Goal: Task Accomplishment & Management: Manage account settings

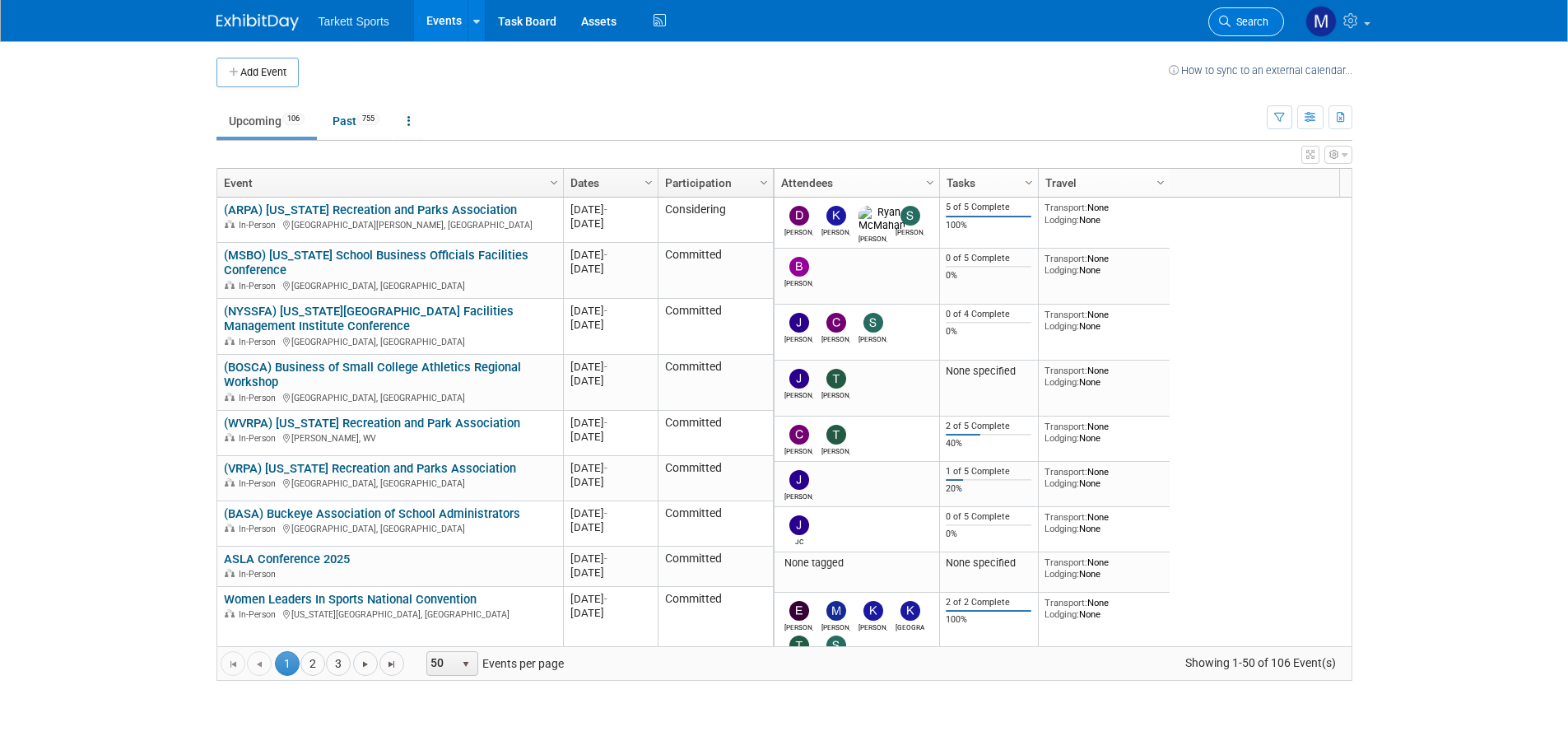
click at [1244, 30] on link "Search" at bounding box center [1247, 22] width 76 height 28
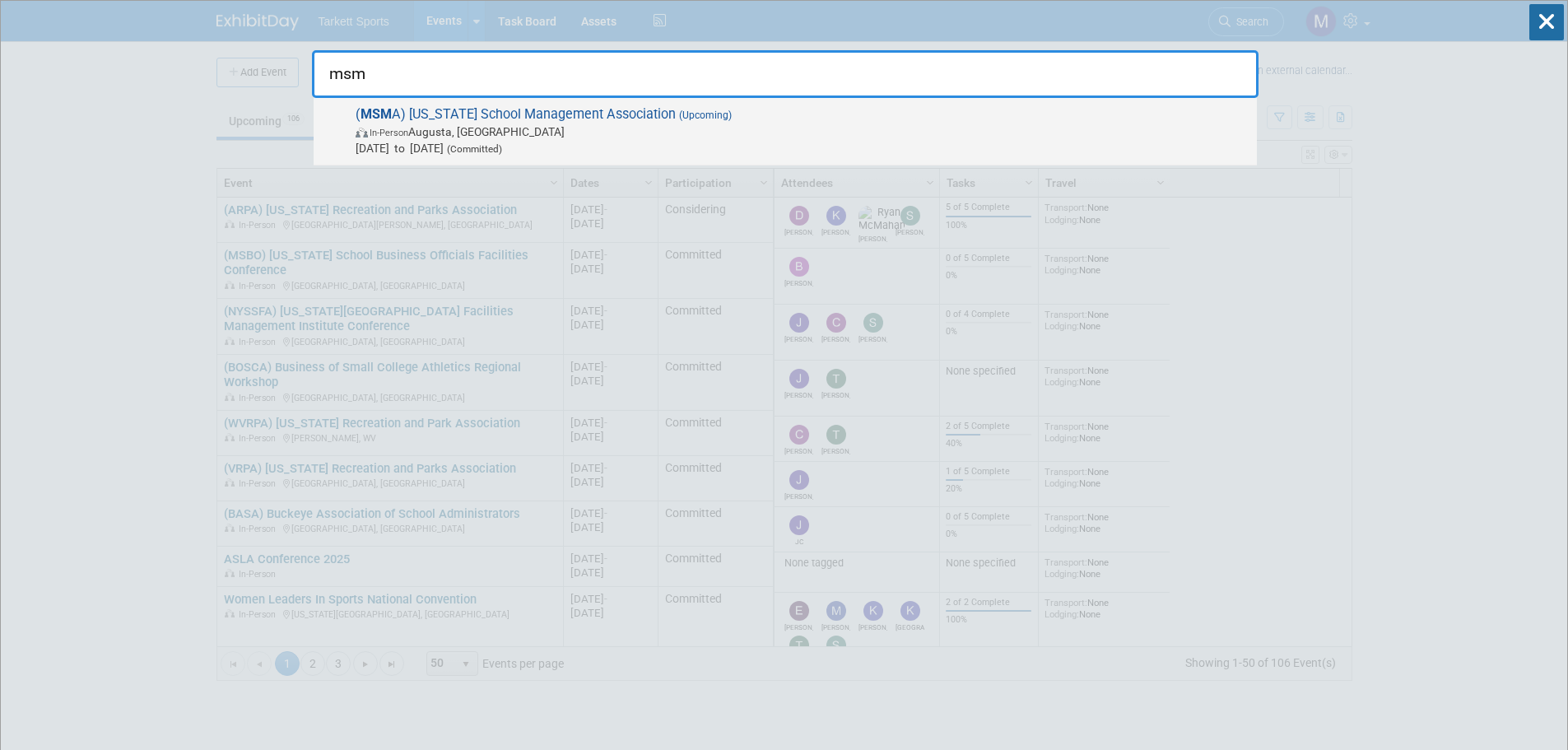
type input "msm"
click at [515, 119] on span "( MSM A) [US_STATE] School Management Association (Upcoming) In-Person [GEOGRAP…" at bounding box center [800, 131] width 898 height 50
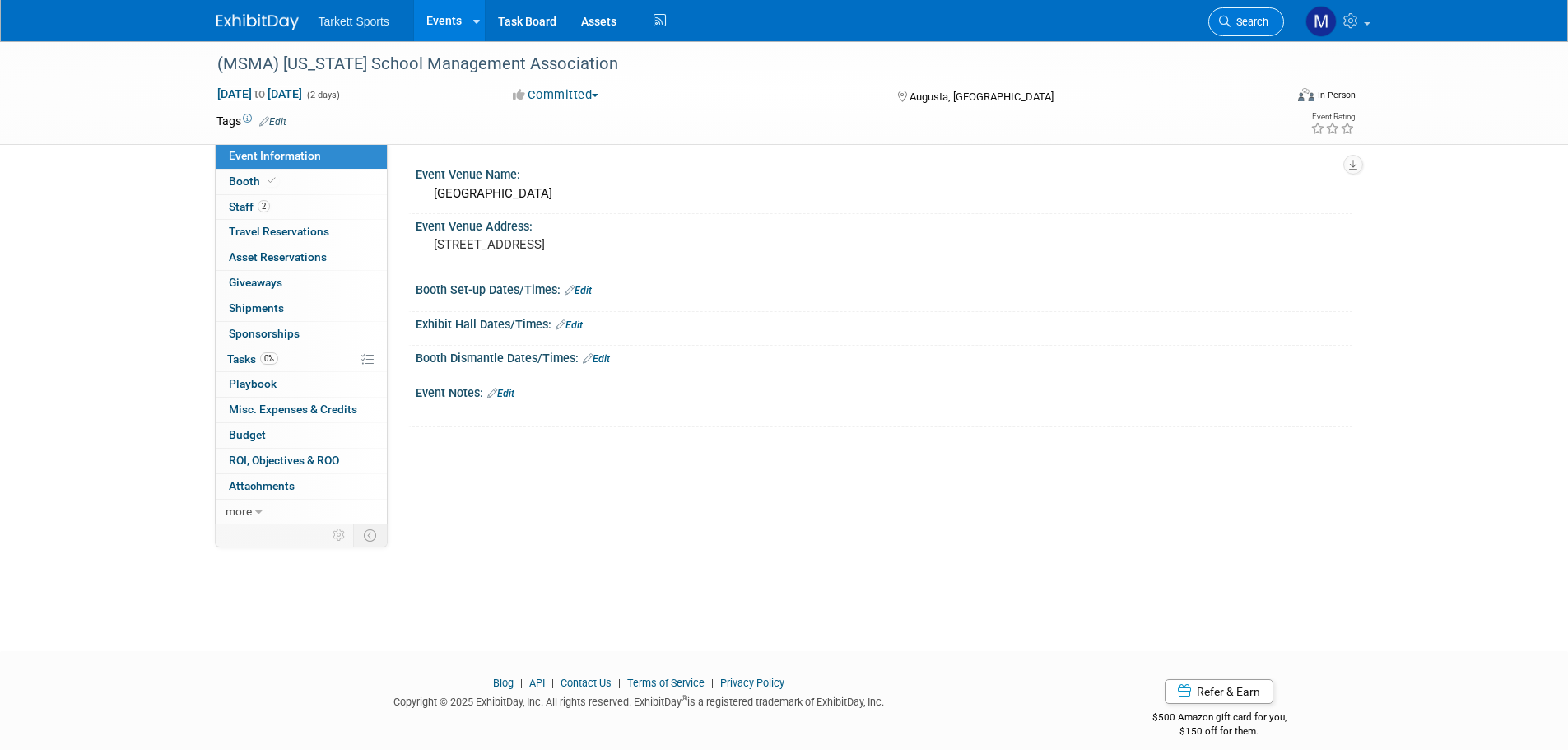
click at [1239, 28] on span "Search" at bounding box center [1250, 21] width 38 height 12
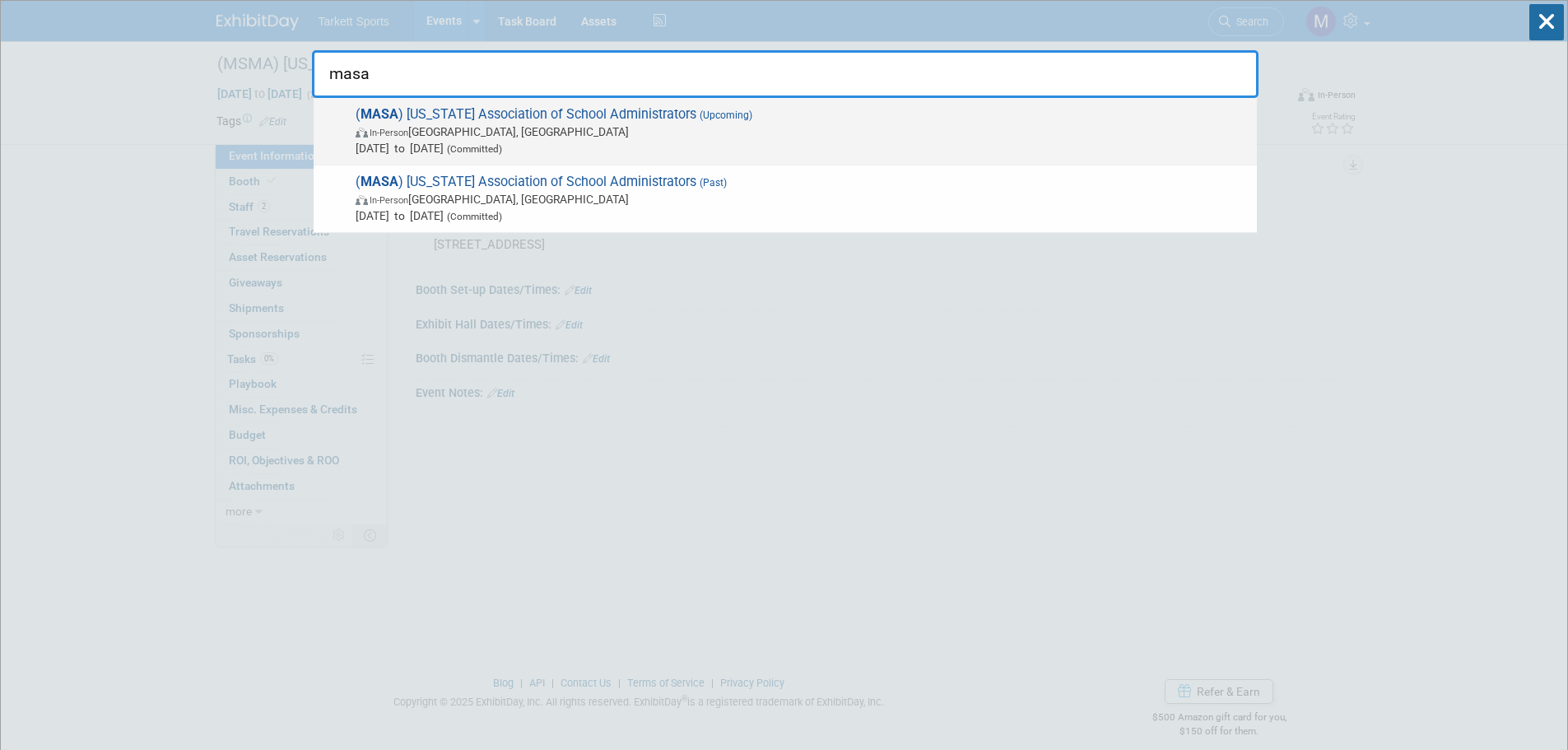
type input "masa"
click at [640, 115] on span "( MASA ) Missouri Association of School Administrators (Upcoming) In-Person Osa…" at bounding box center [800, 131] width 898 height 50
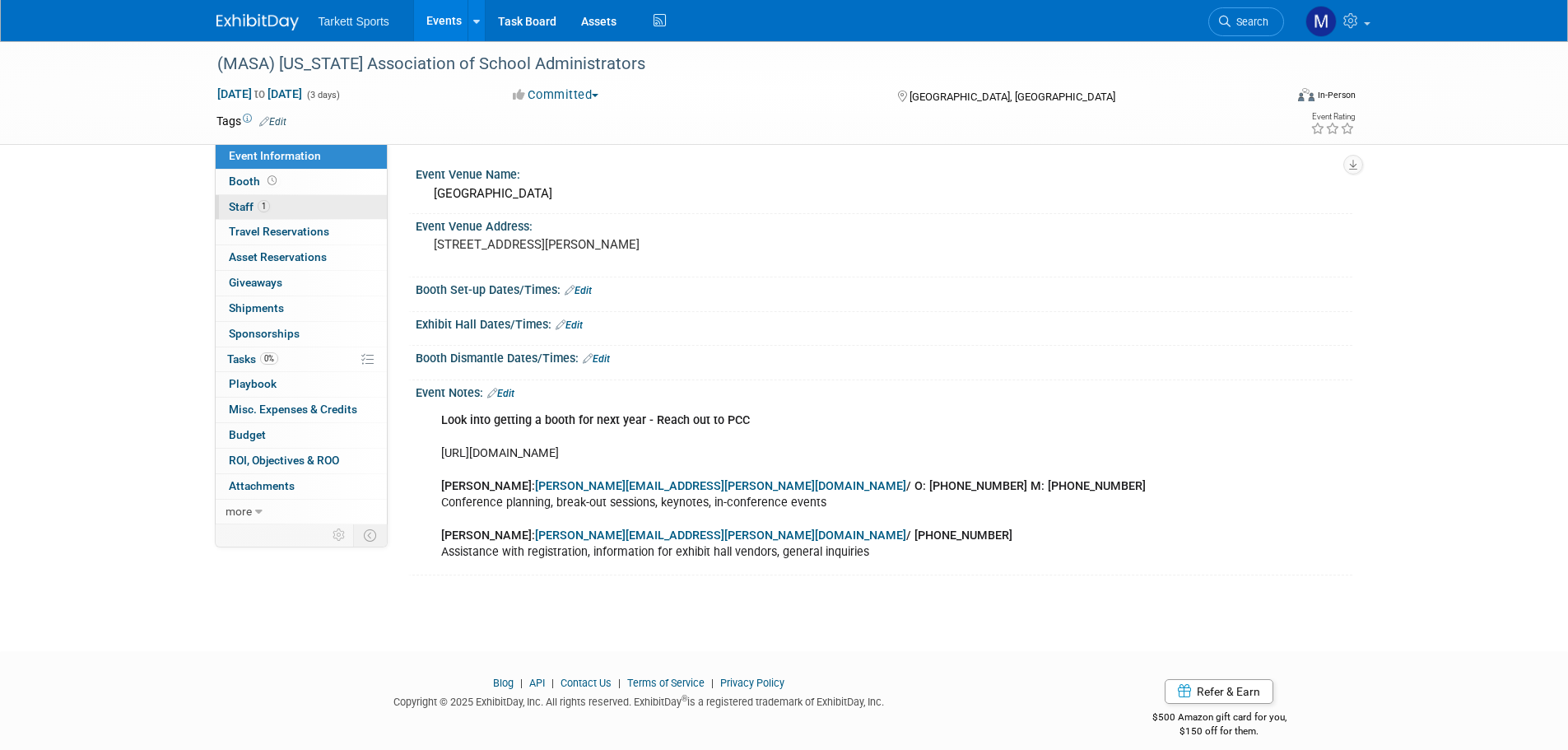
click at [300, 195] on link "1 Staff 1" at bounding box center [301, 207] width 171 height 25
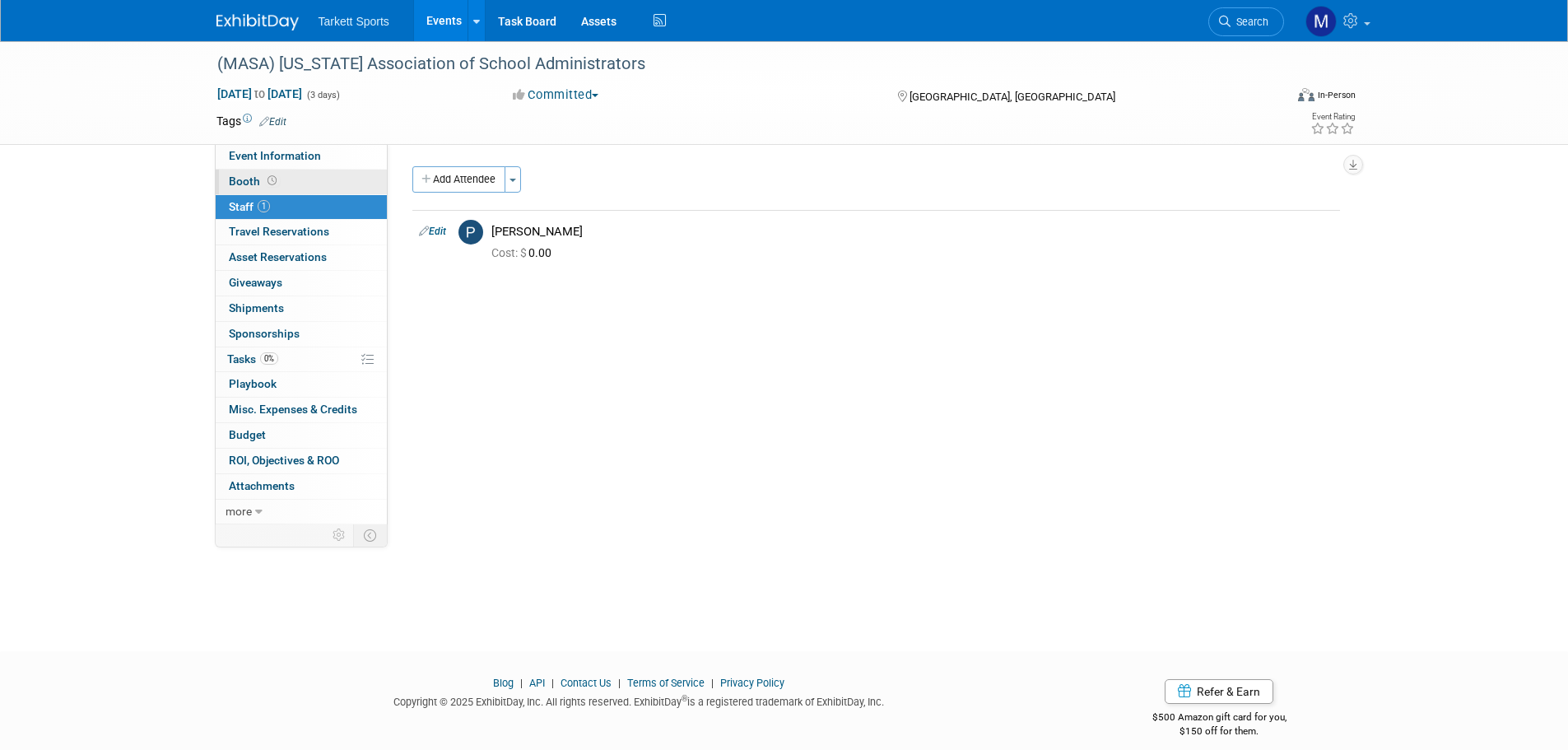
click at [297, 179] on link "Booth" at bounding box center [301, 182] width 171 height 25
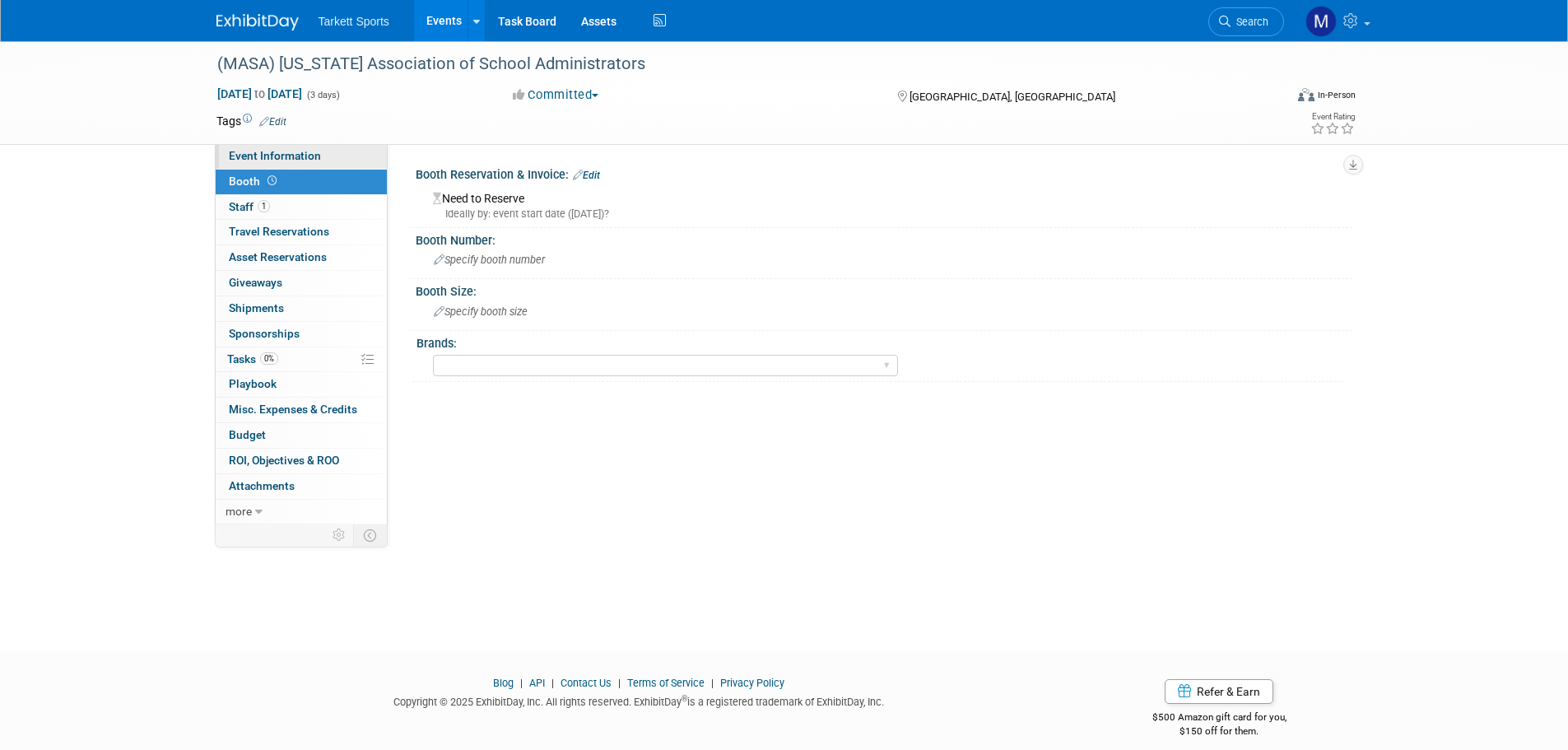
click at [297, 152] on span "Event Information" at bounding box center [274, 156] width 92 height 13
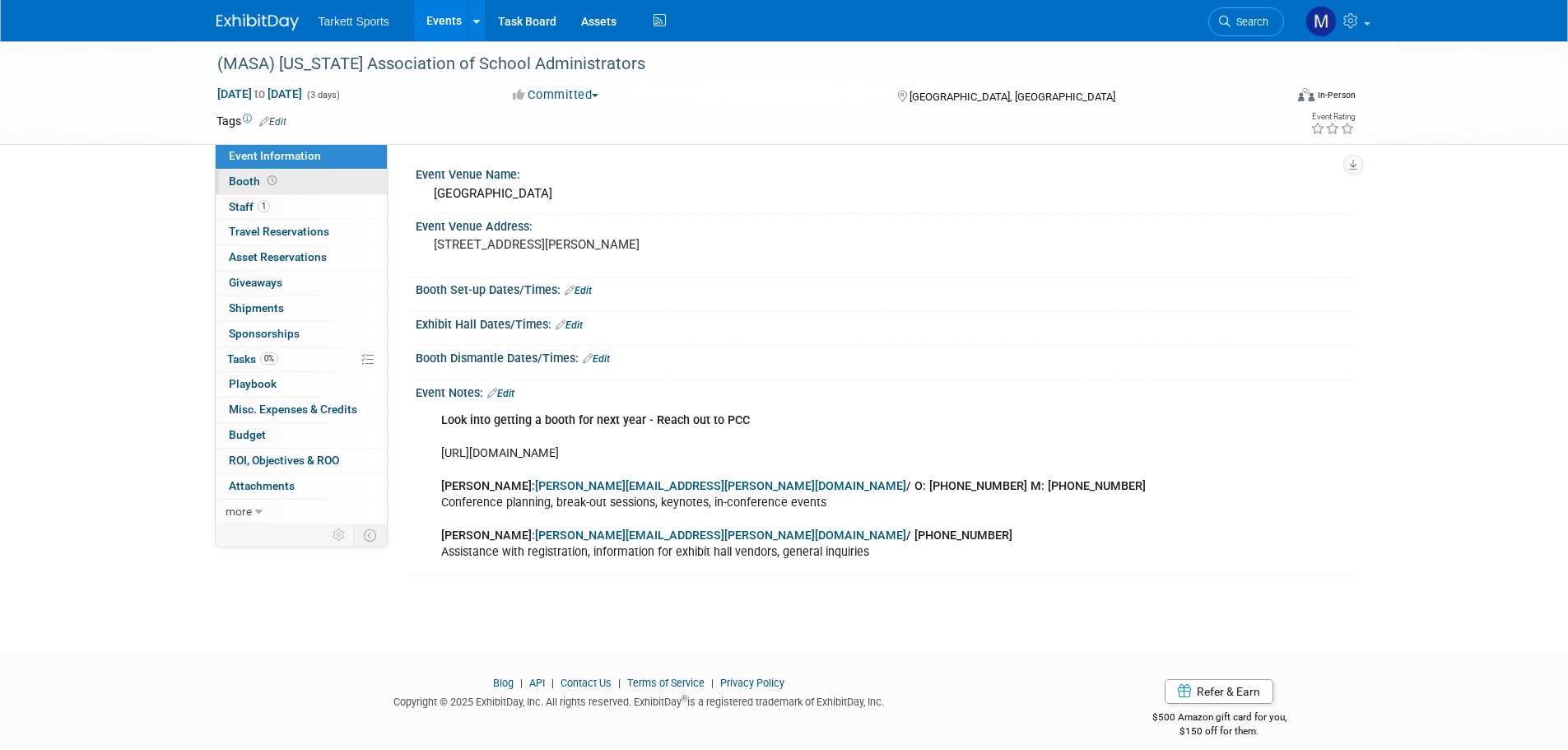
click at [312, 189] on link "Booth" at bounding box center [301, 182] width 171 height 25
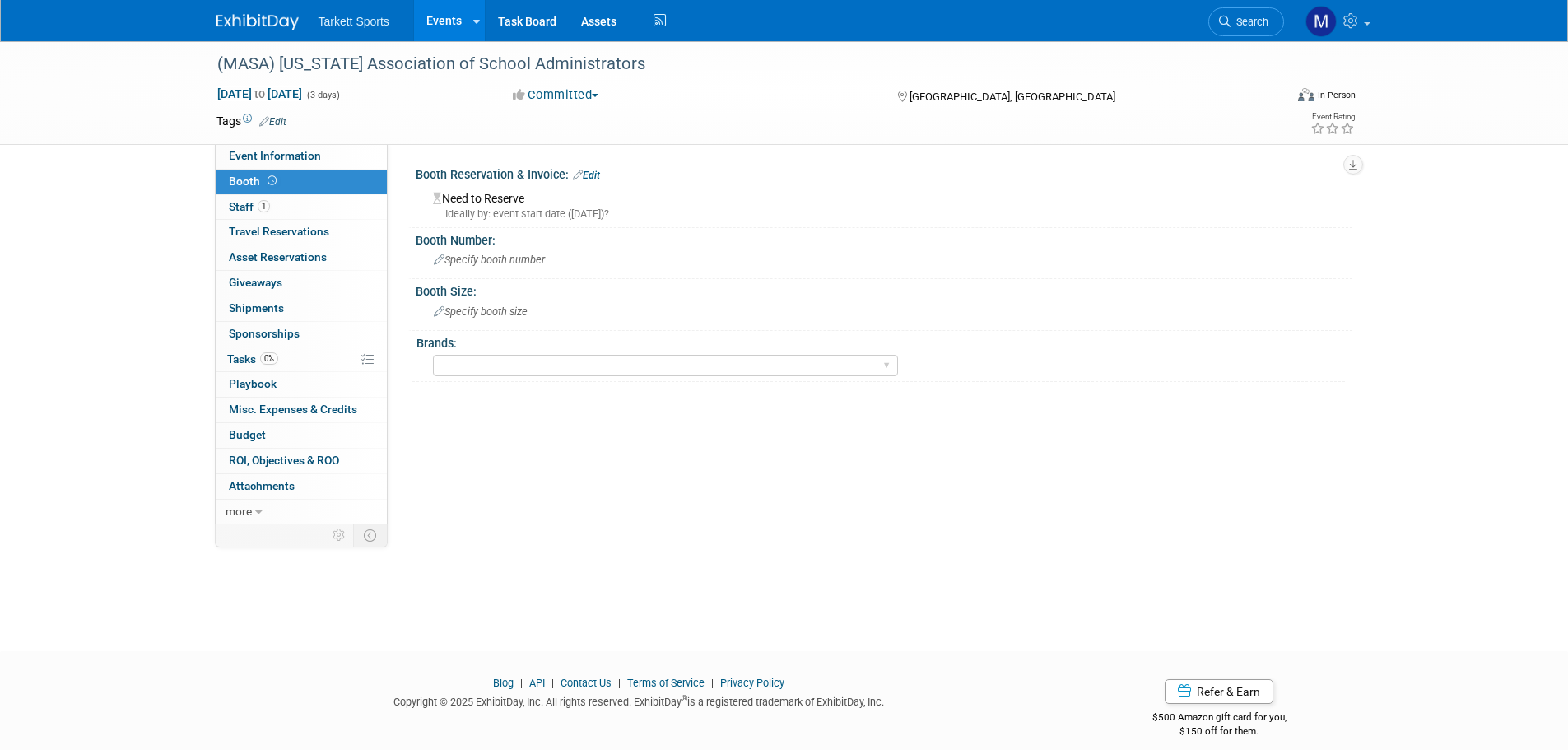
click at [603, 174] on div "Booth Reservation & Invoice: Edit" at bounding box center [884, 173] width 936 height 22
click at [590, 177] on link "Edit" at bounding box center [586, 176] width 28 height 11
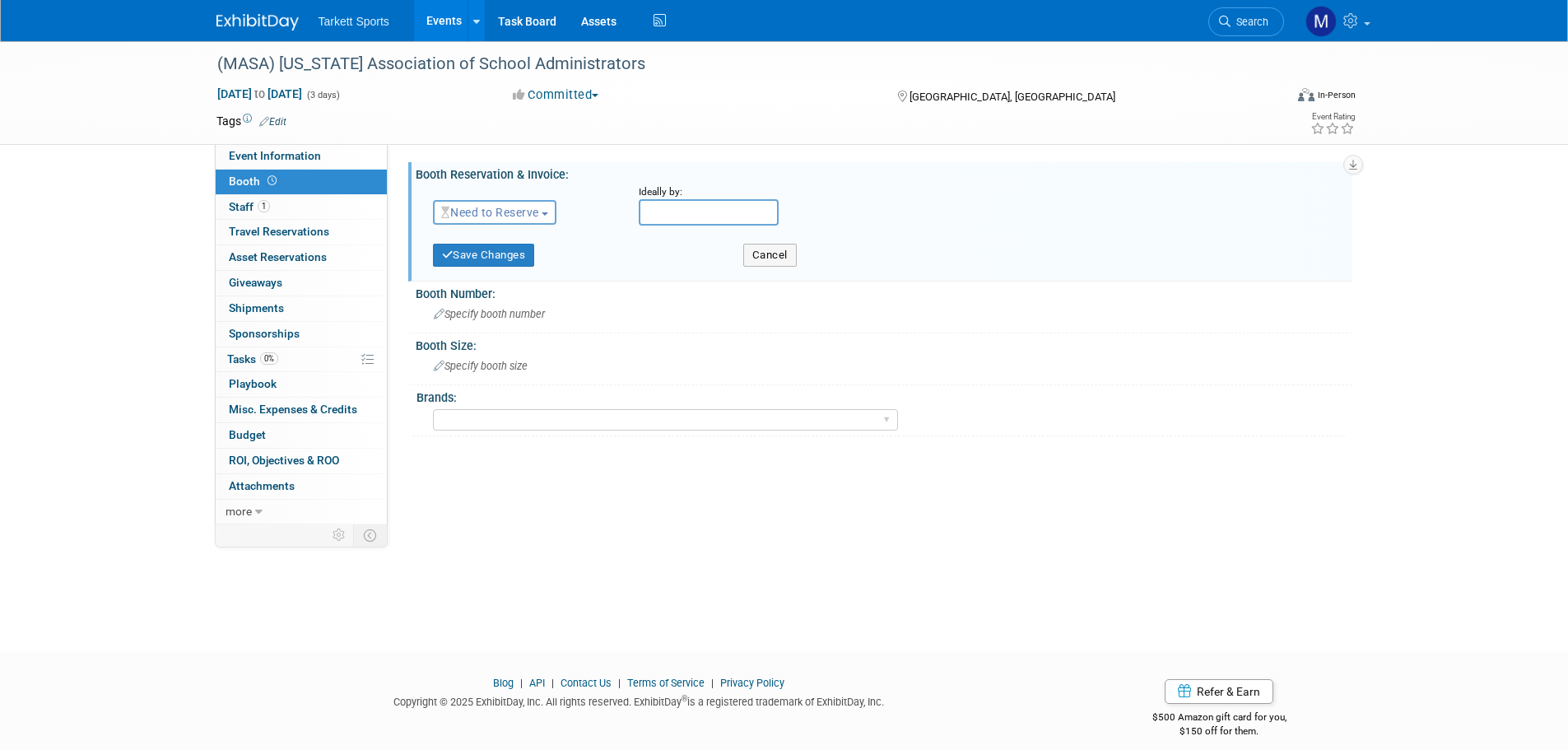
click at [467, 204] on button "Need to Reserve" at bounding box center [495, 213] width 124 height 25
click at [497, 253] on link "Reserved" at bounding box center [522, 263] width 177 height 23
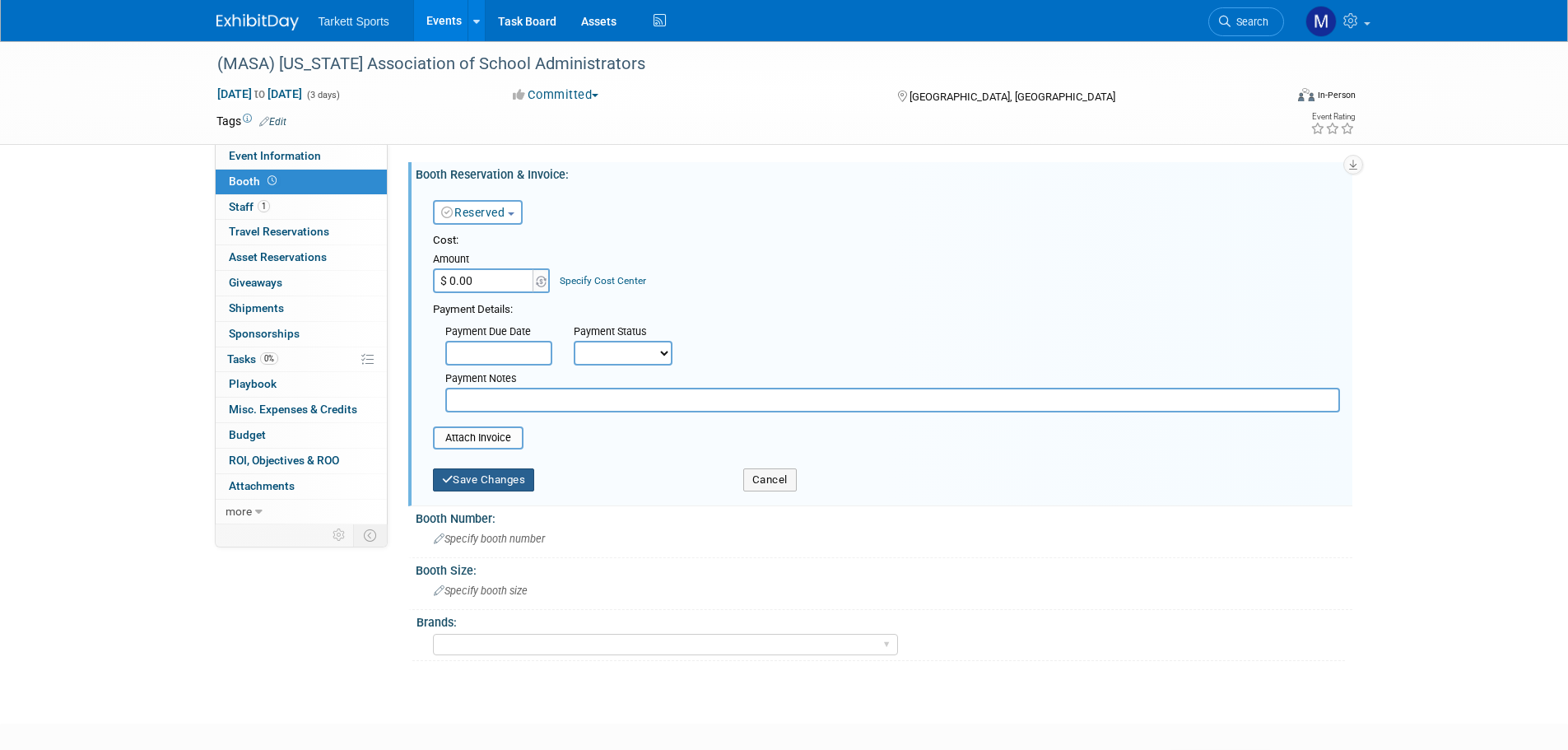
click at [485, 484] on button "Save Changes" at bounding box center [483, 479] width 102 height 23
